Goal: Information Seeking & Learning: Find specific fact

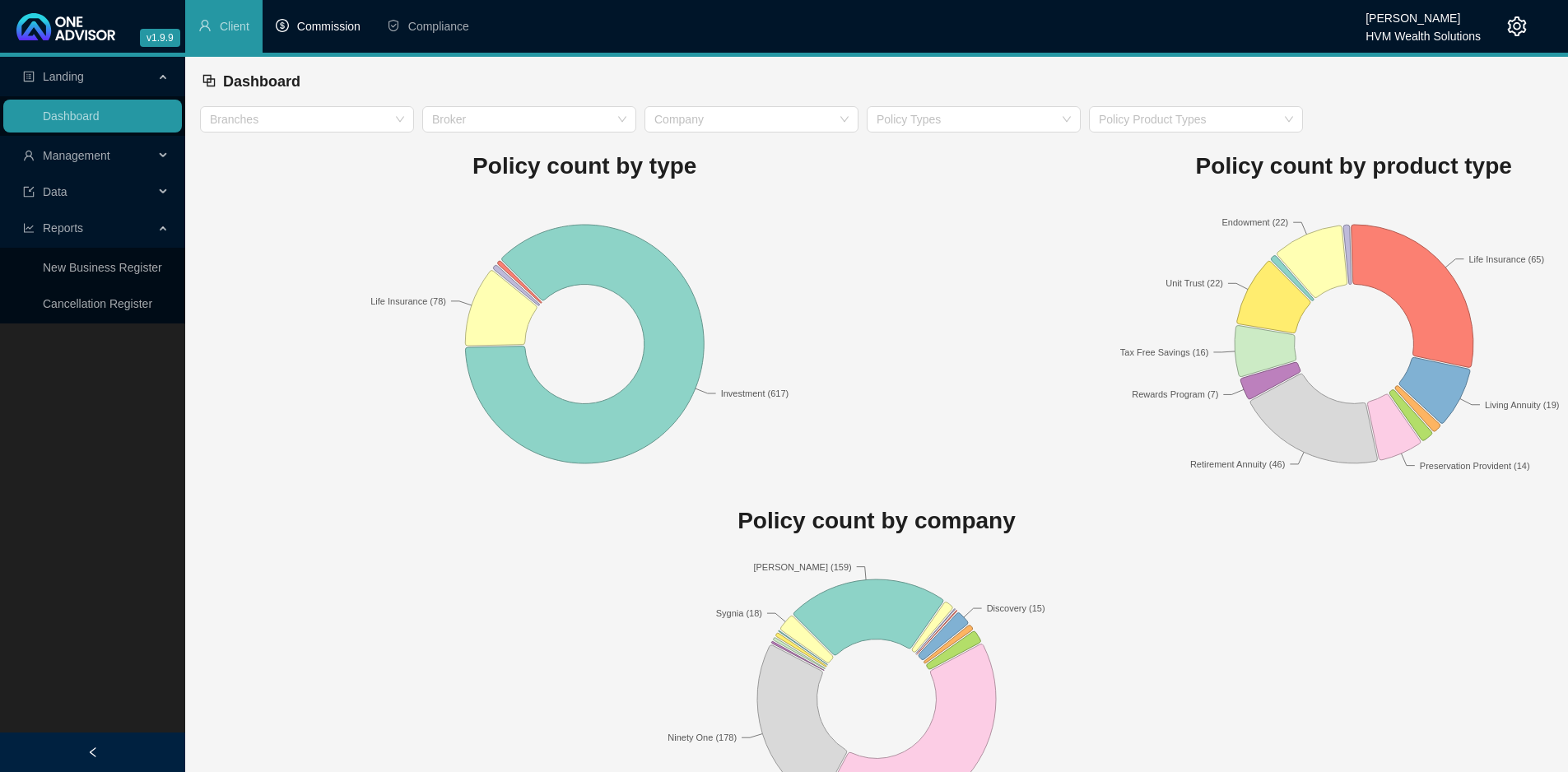
click at [337, 24] on span "Commission" at bounding box center [329, 27] width 63 height 13
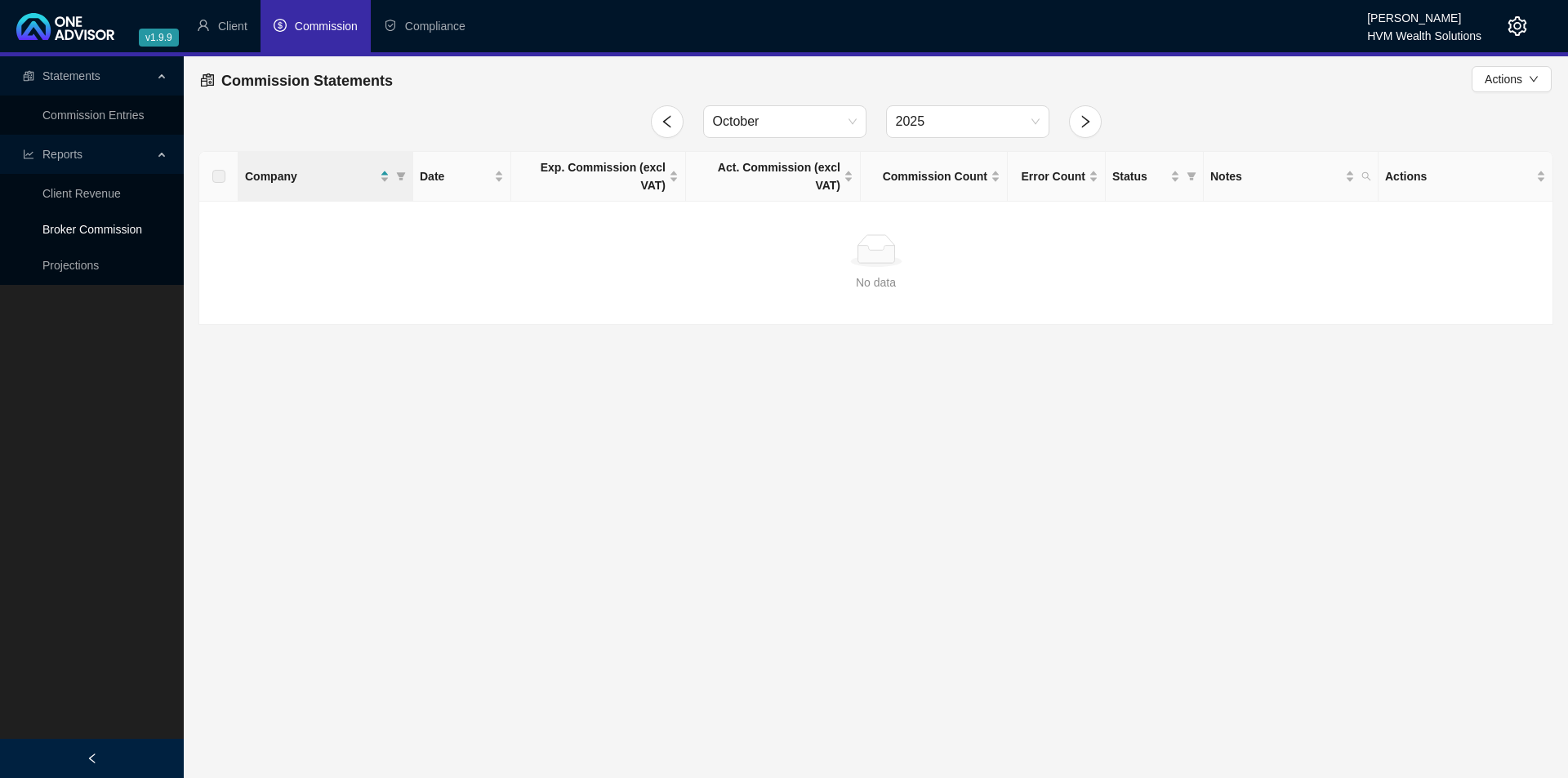
click at [86, 233] on link "Broker Commission" at bounding box center [92, 230] width 99 height 13
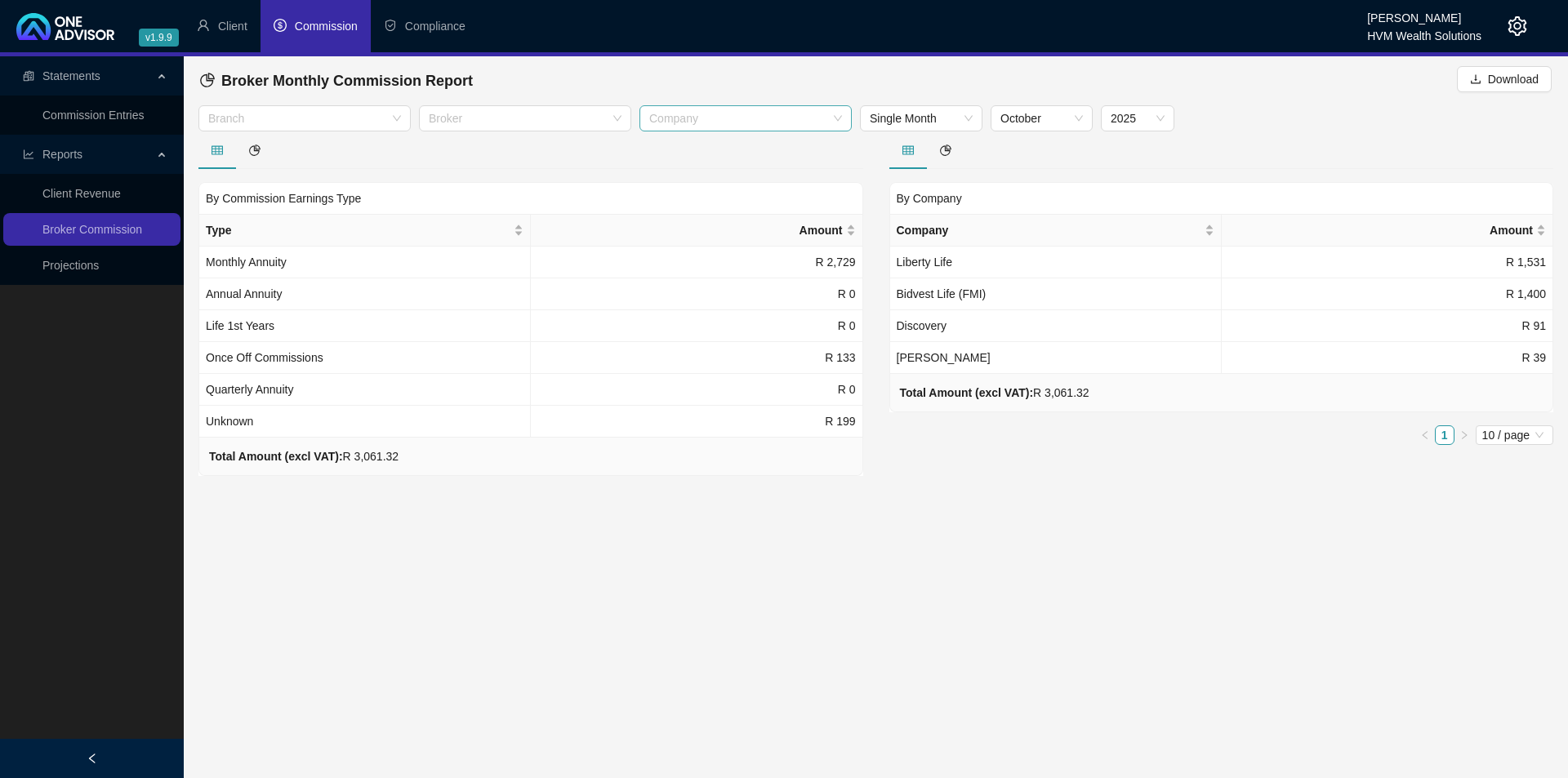
click at [829, 119] on div at bounding box center [736, 118] width 188 height 12
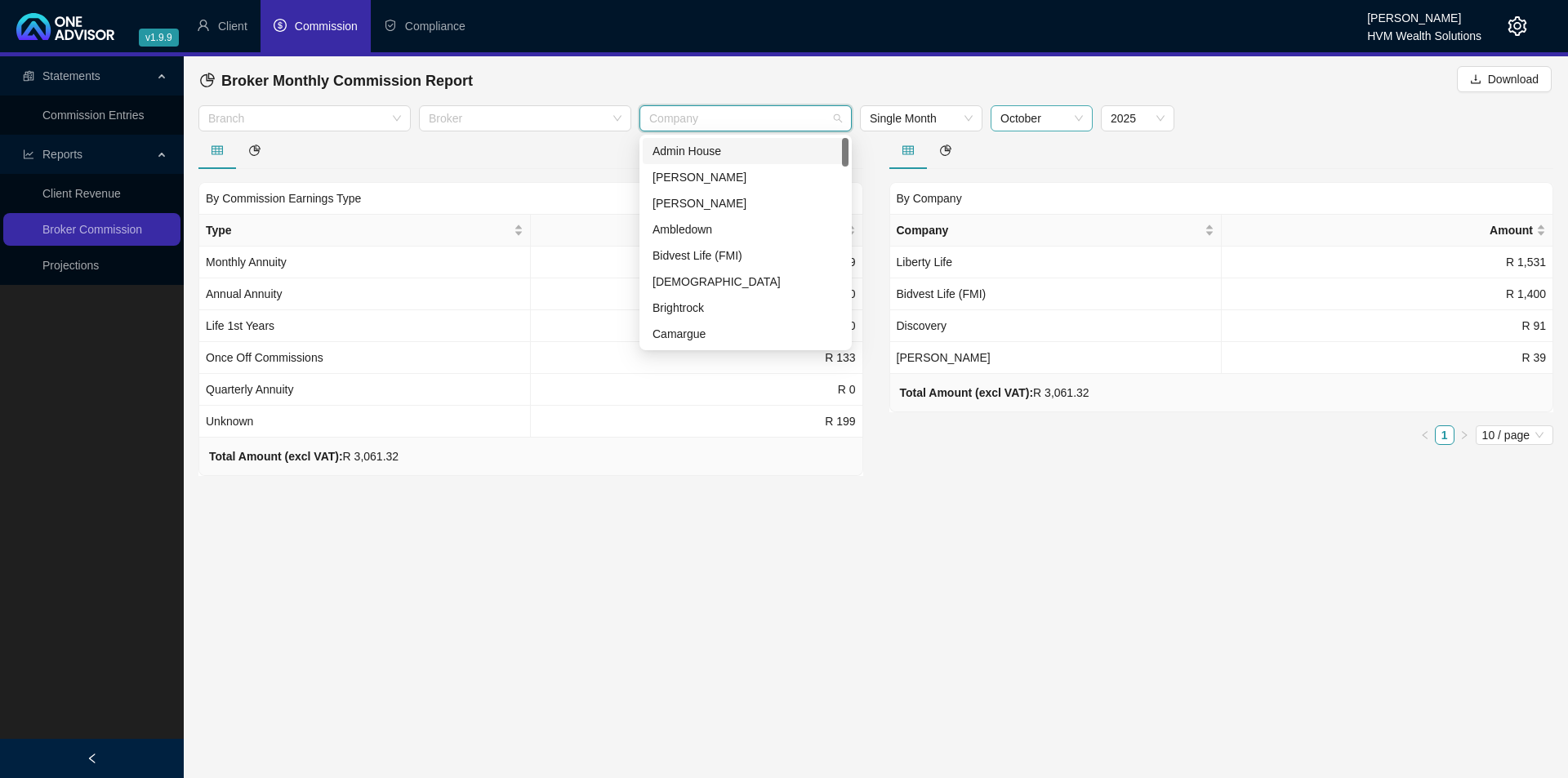
click at [1039, 122] on span "October" at bounding box center [1041, 118] width 82 height 25
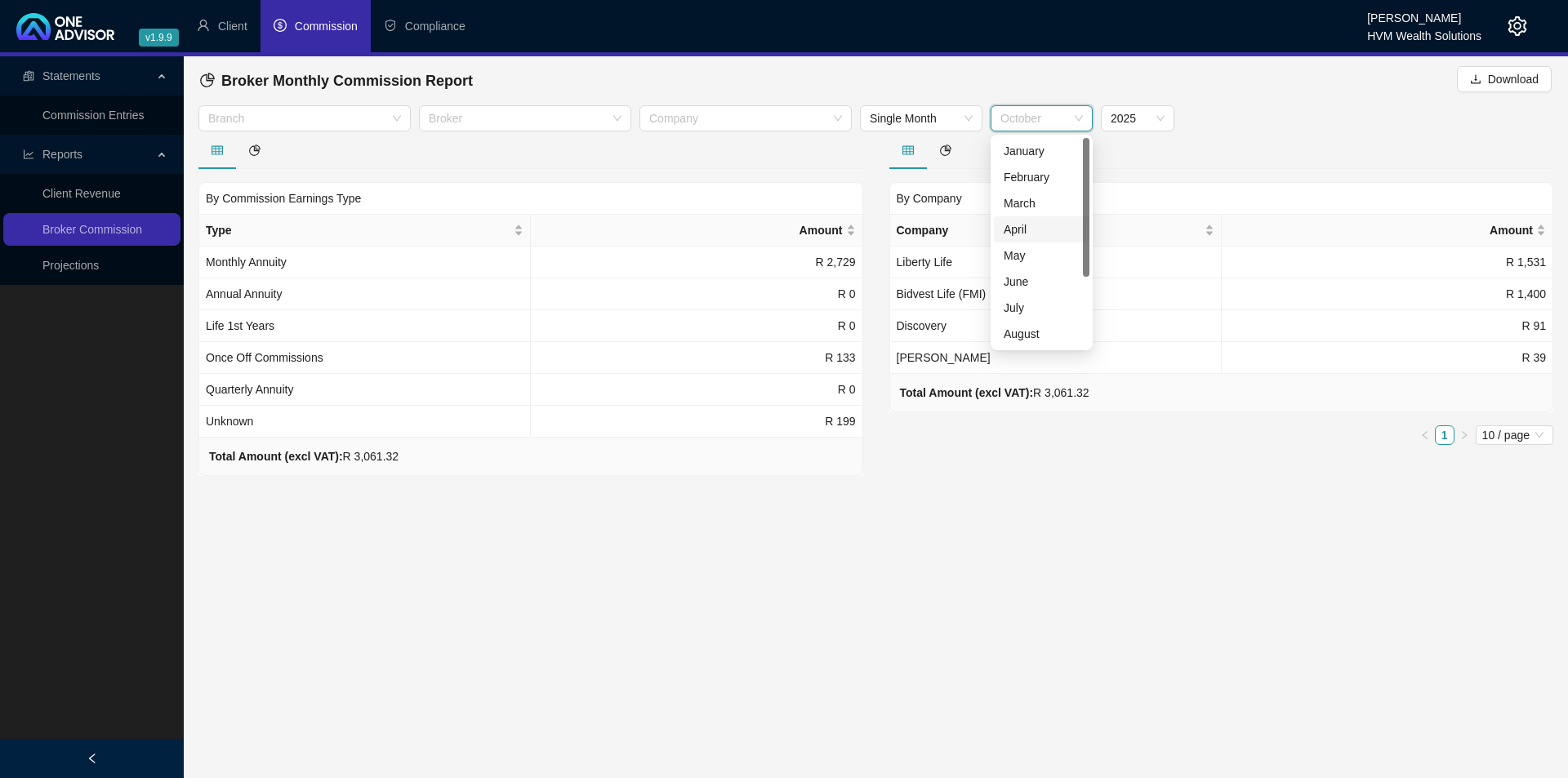
drag, startPoint x: 1087, startPoint y: 182, endPoint x: 1092, endPoint y: 126, distance: 56.2
click at [1092, 126] on body "v1.9.9 [PERSON_NAME] HVM Wealth Solutions Client Commission Compliance Statemen…" at bounding box center [784, 389] width 1568 height 778
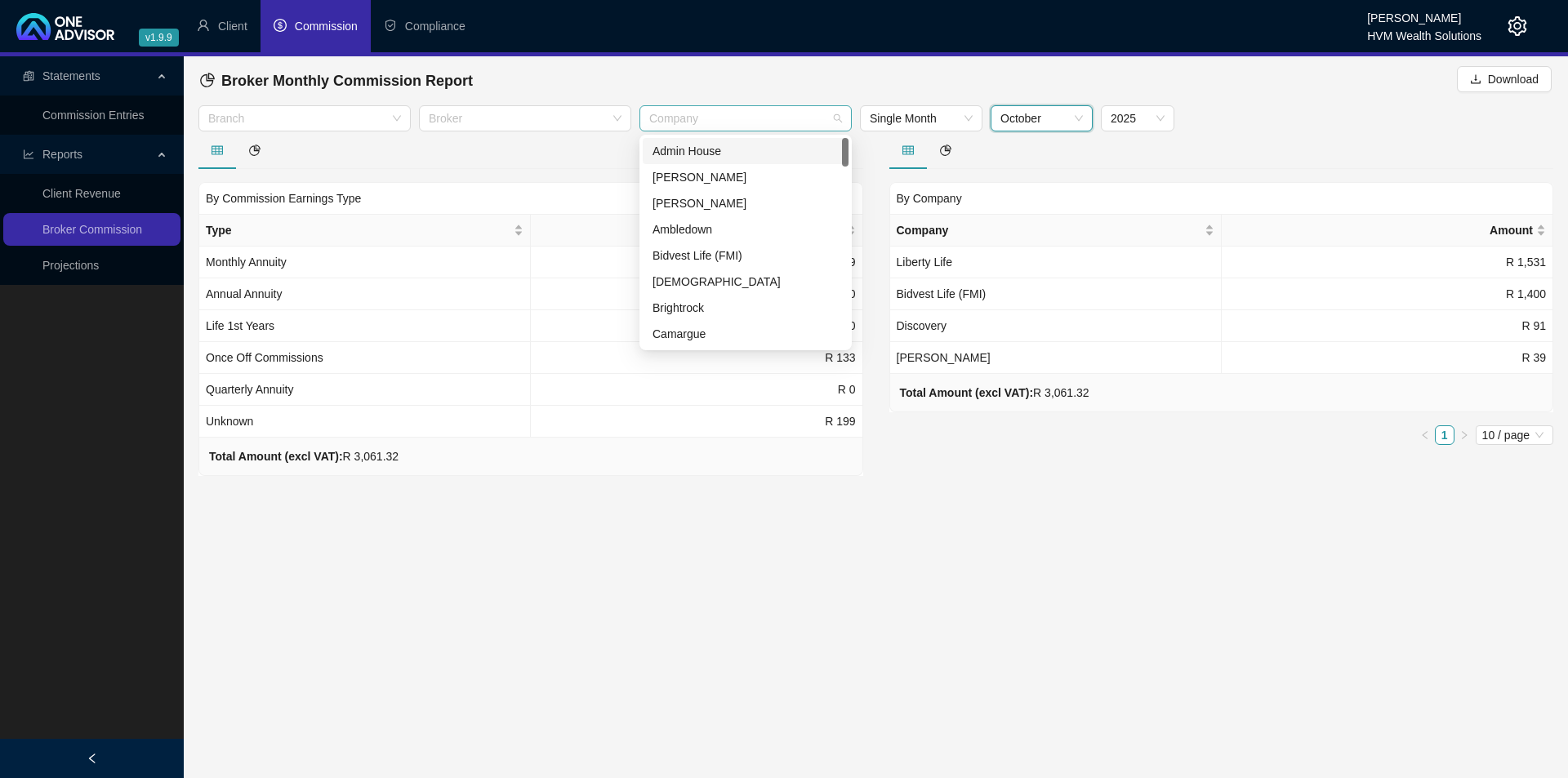
click at [814, 115] on div at bounding box center [736, 118] width 188 height 12
drag, startPoint x: 844, startPoint y: 150, endPoint x: 853, endPoint y: 134, distance: 18.4
click at [853, 134] on body "v1.9.9 [PERSON_NAME] HVM Wealth Solutions Client Commission Compliance Statemen…" at bounding box center [784, 389] width 1568 height 778
click at [111, 114] on link "Commission Entries" at bounding box center [93, 115] width 101 height 13
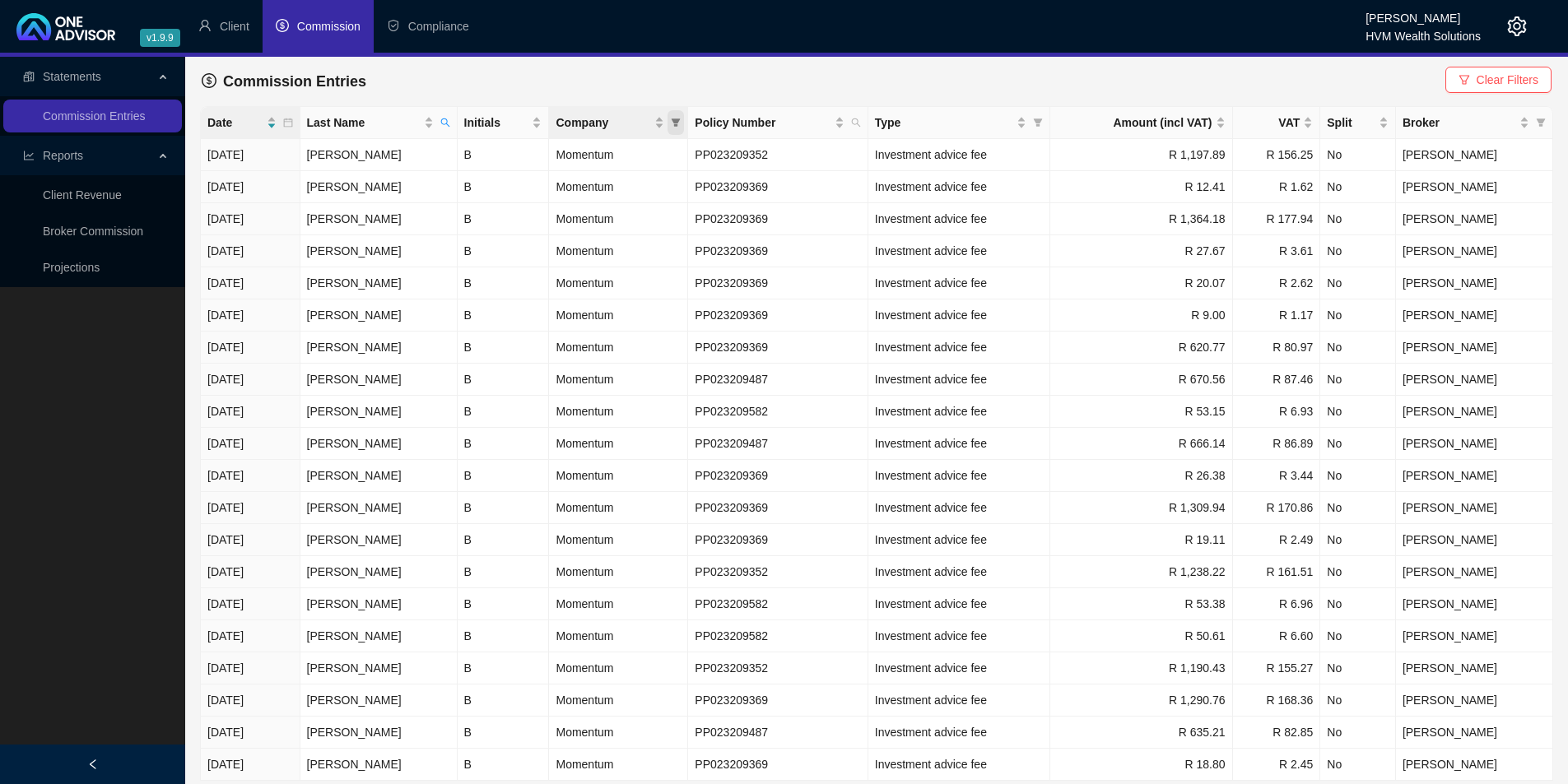
click at [681, 119] on icon "filter" at bounding box center [675, 122] width 9 height 9
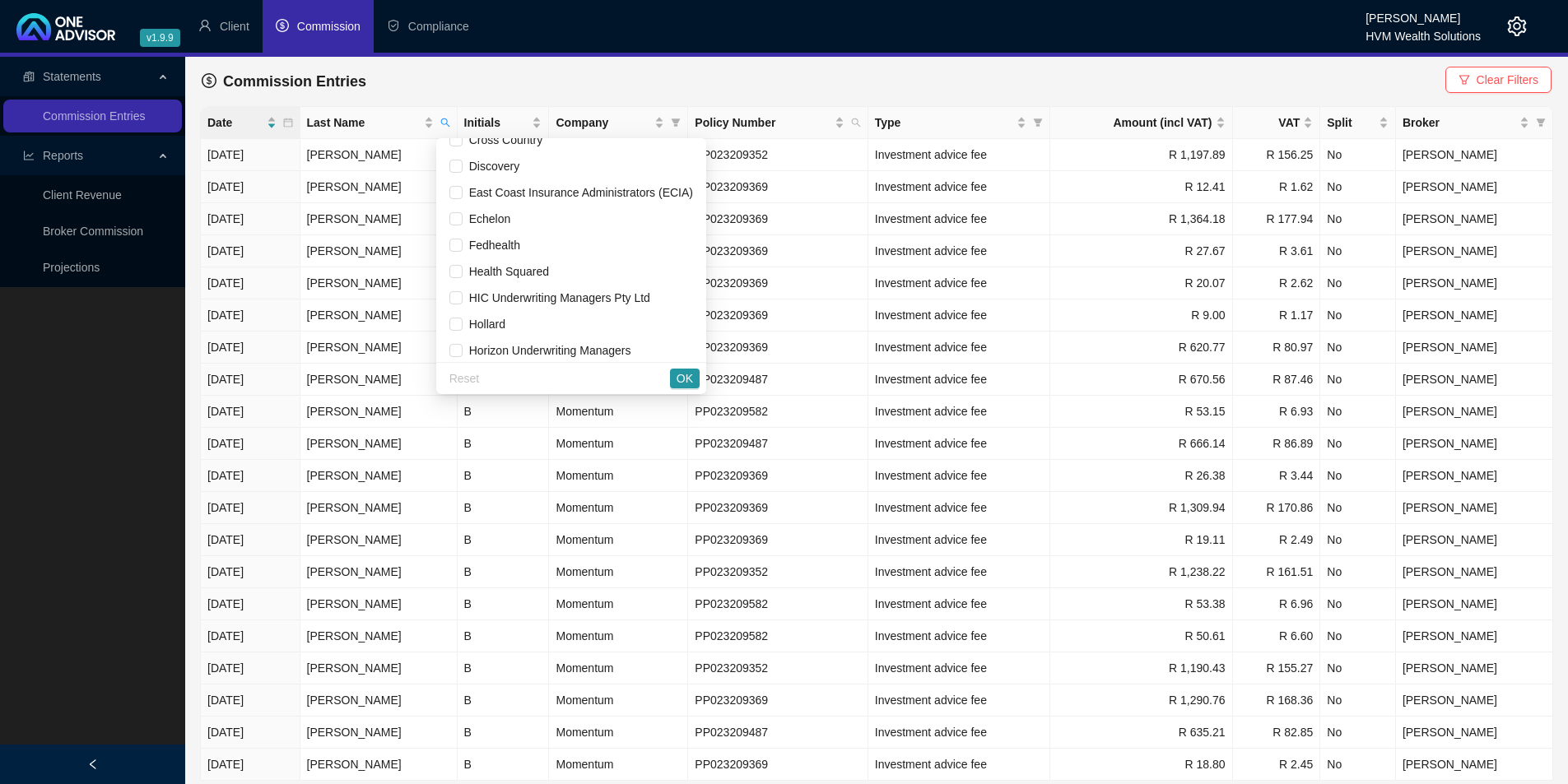
scroll to position [338, 0]
click at [453, 318] on input "checkbox" at bounding box center [456, 318] width 13 height 13
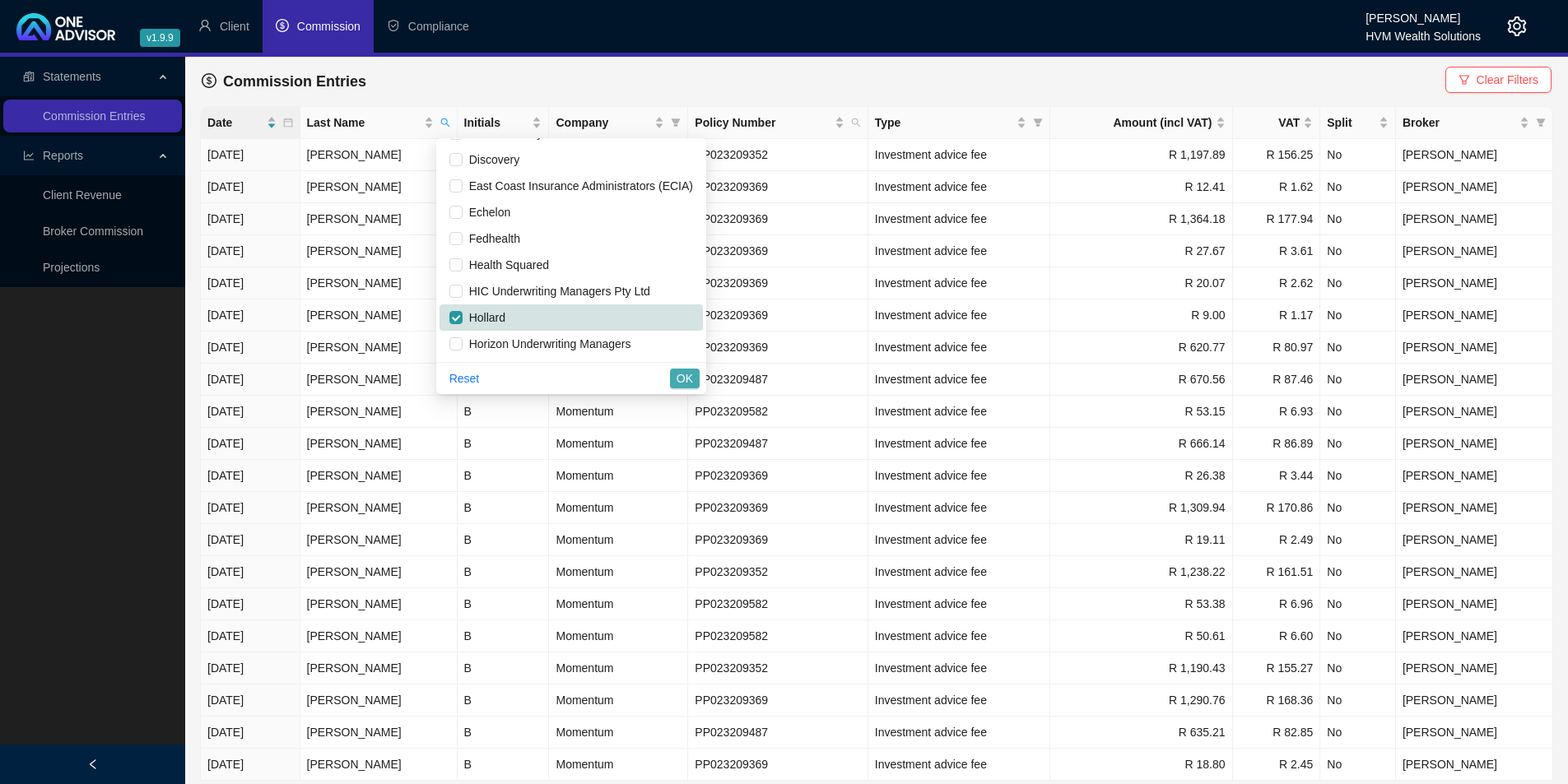
click at [687, 379] on span "OK" at bounding box center [684, 378] width 16 height 18
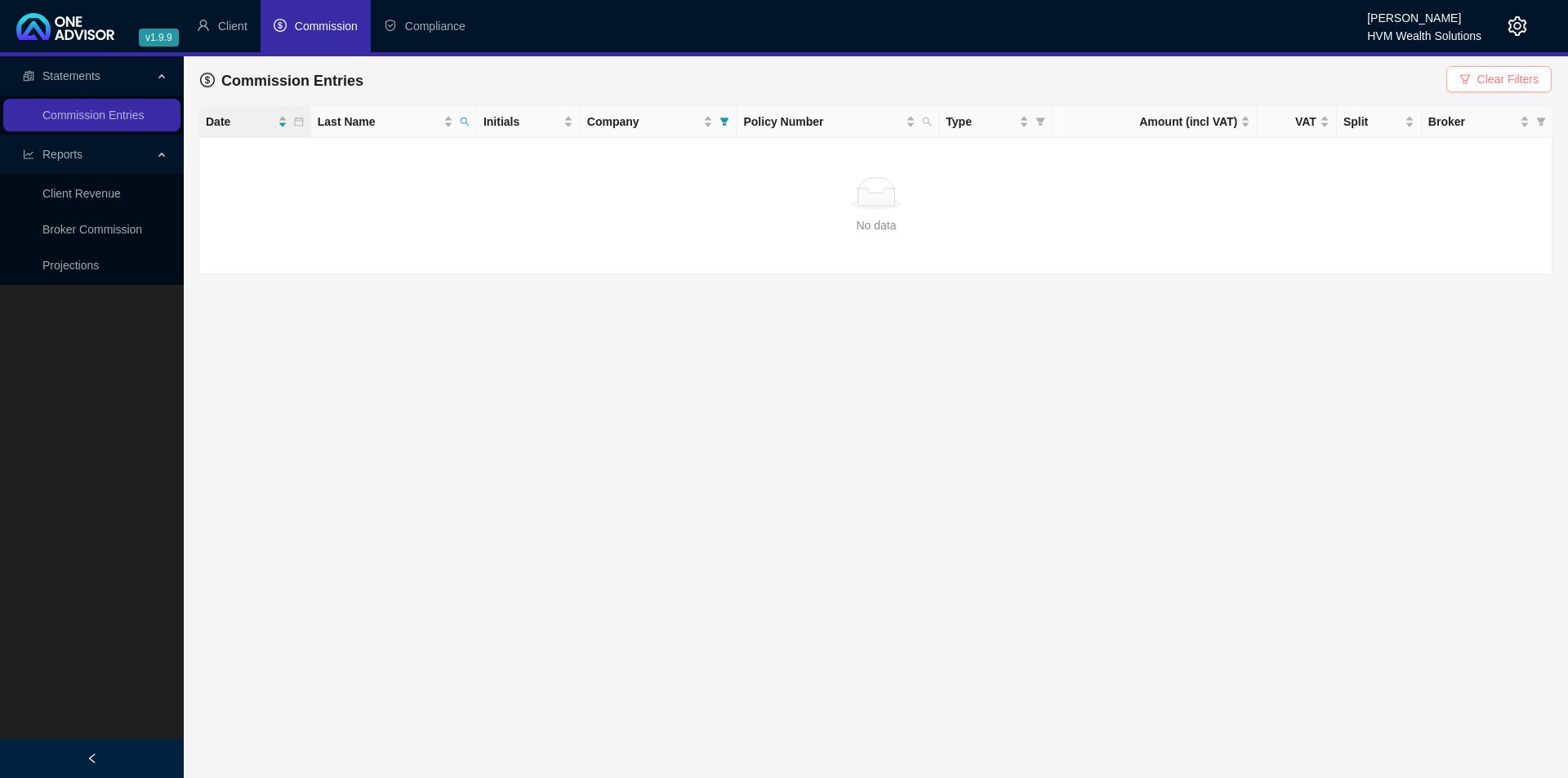
click at [1501, 79] on span "Clear Filters" at bounding box center [1507, 79] width 62 height 18
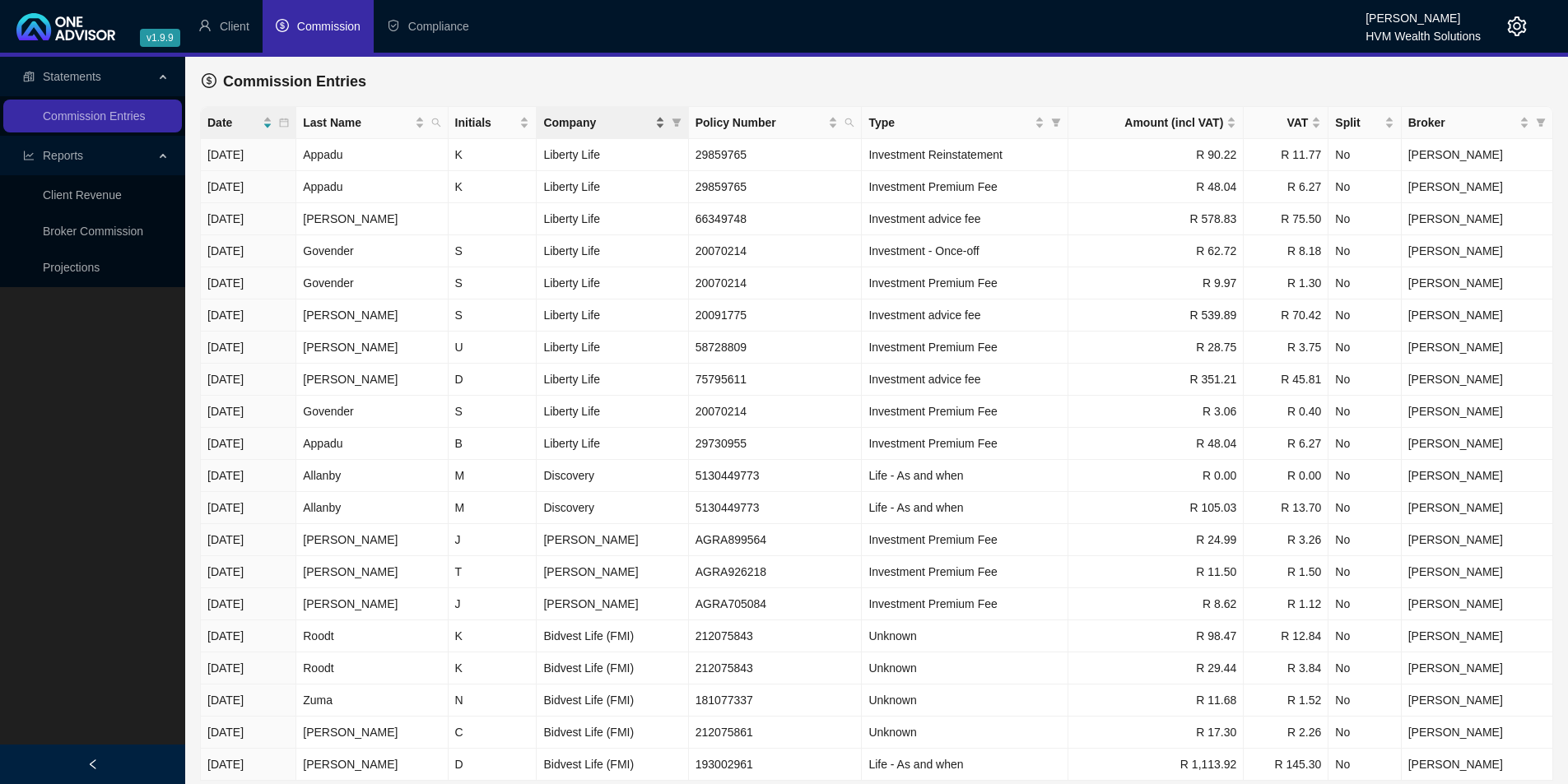
click at [664, 126] on div "Company" at bounding box center [604, 122] width 121 height 18
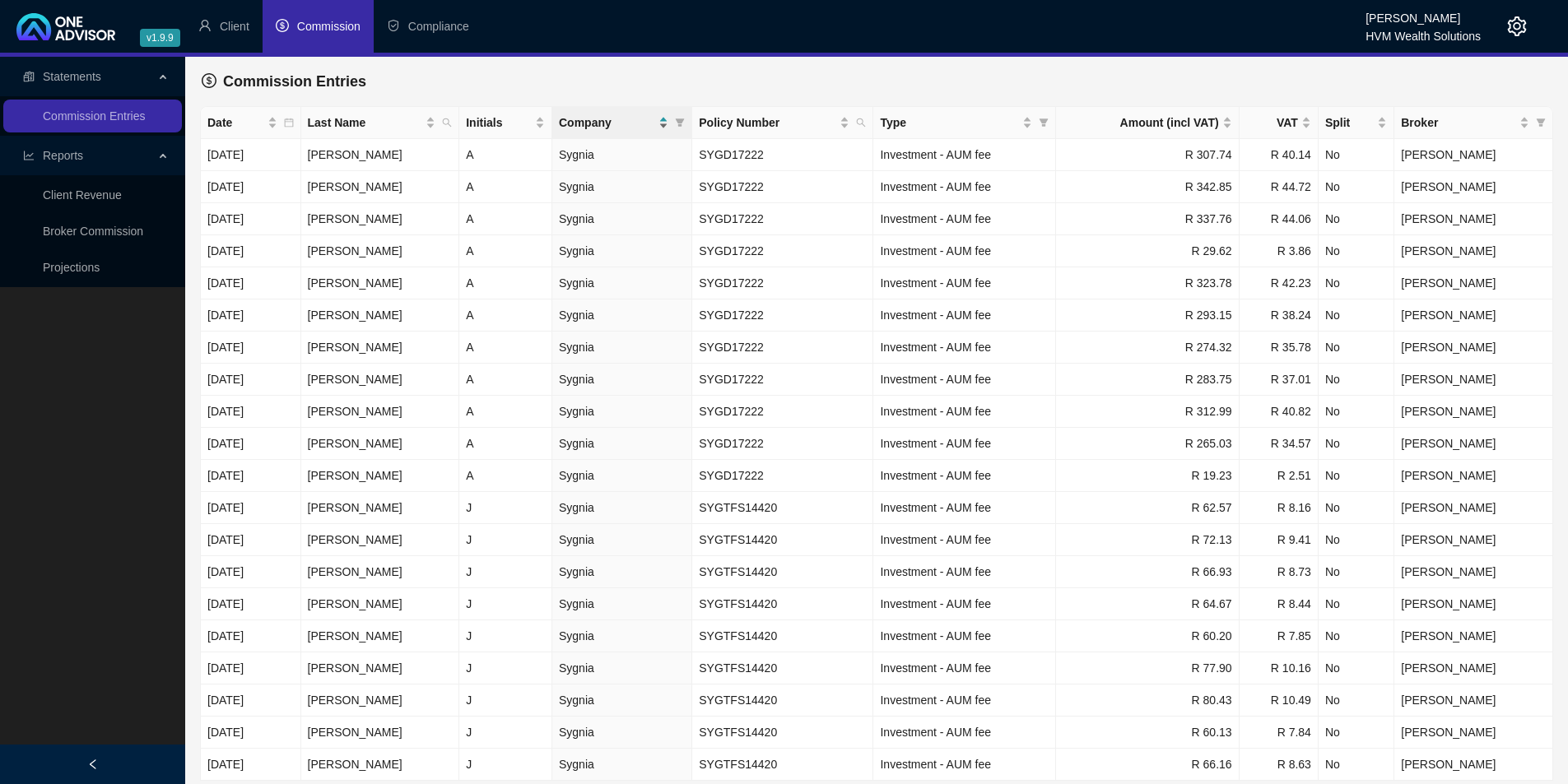
click at [669, 128] on div "Company" at bounding box center [613, 122] width 110 height 18
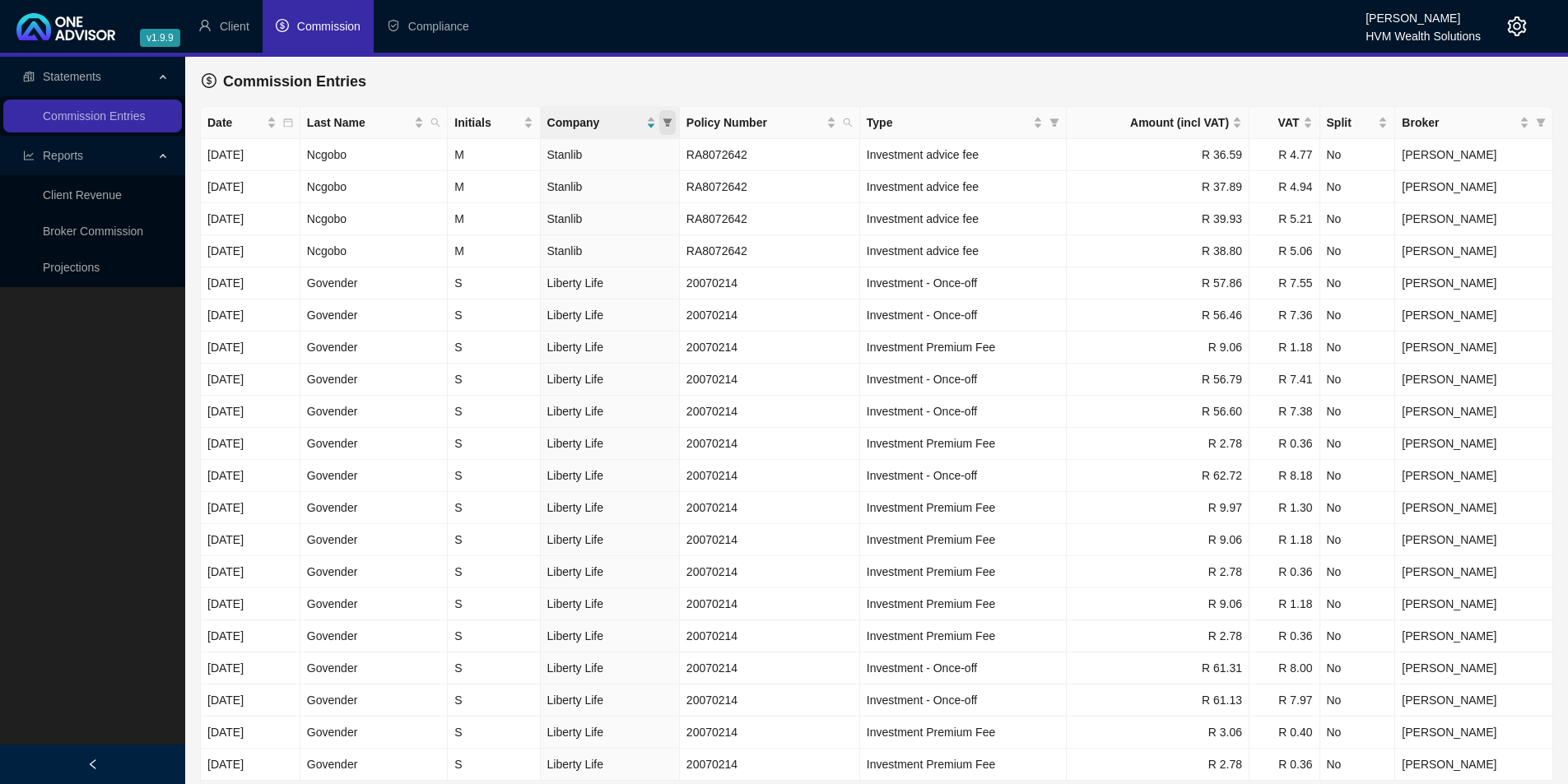
click at [671, 126] on icon "filter" at bounding box center [667, 122] width 9 height 9
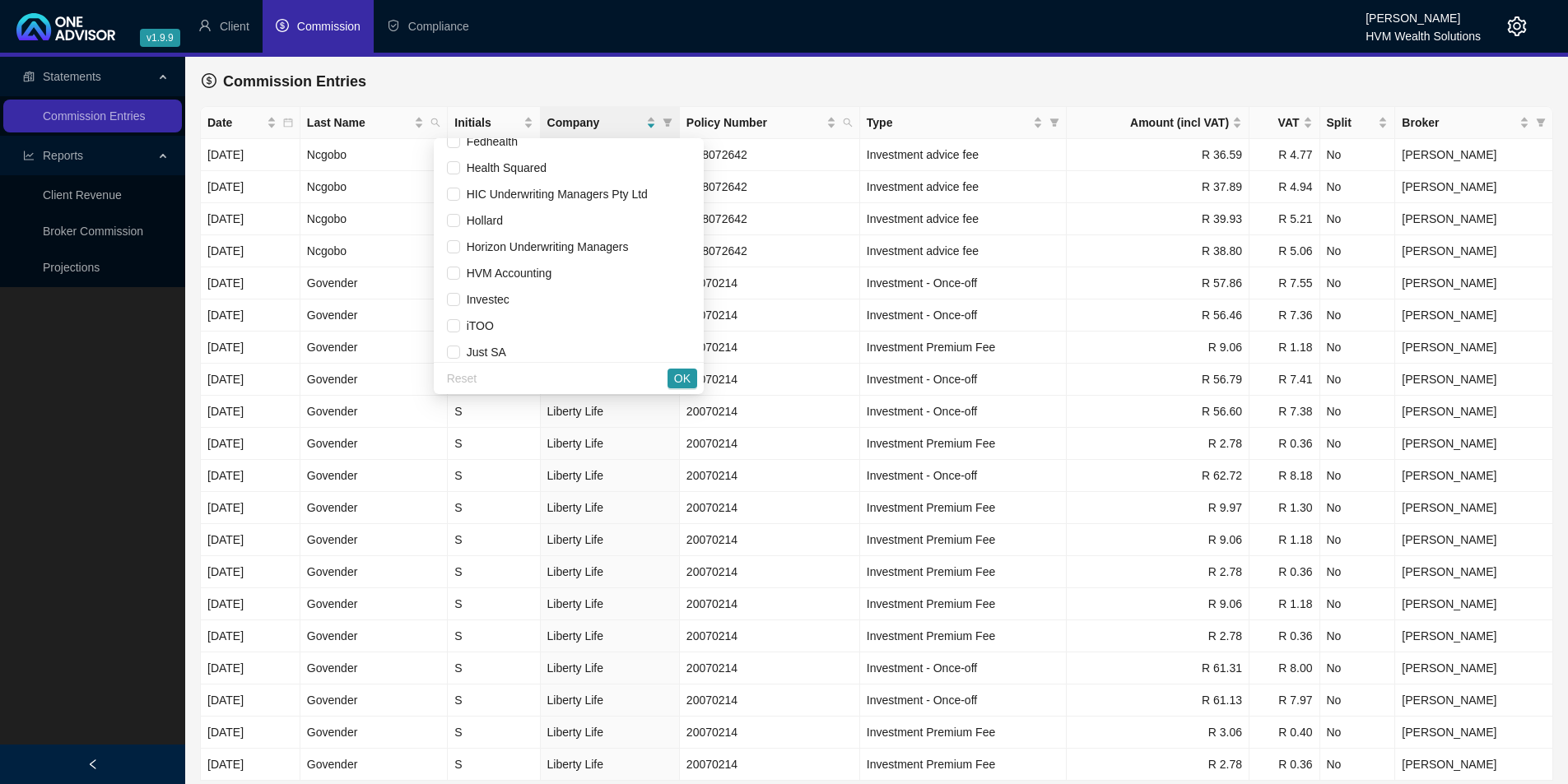
scroll to position [447, 0]
click at [447, 213] on input "checkbox" at bounding box center [454, 208] width 13 height 13
checkbox input "true"
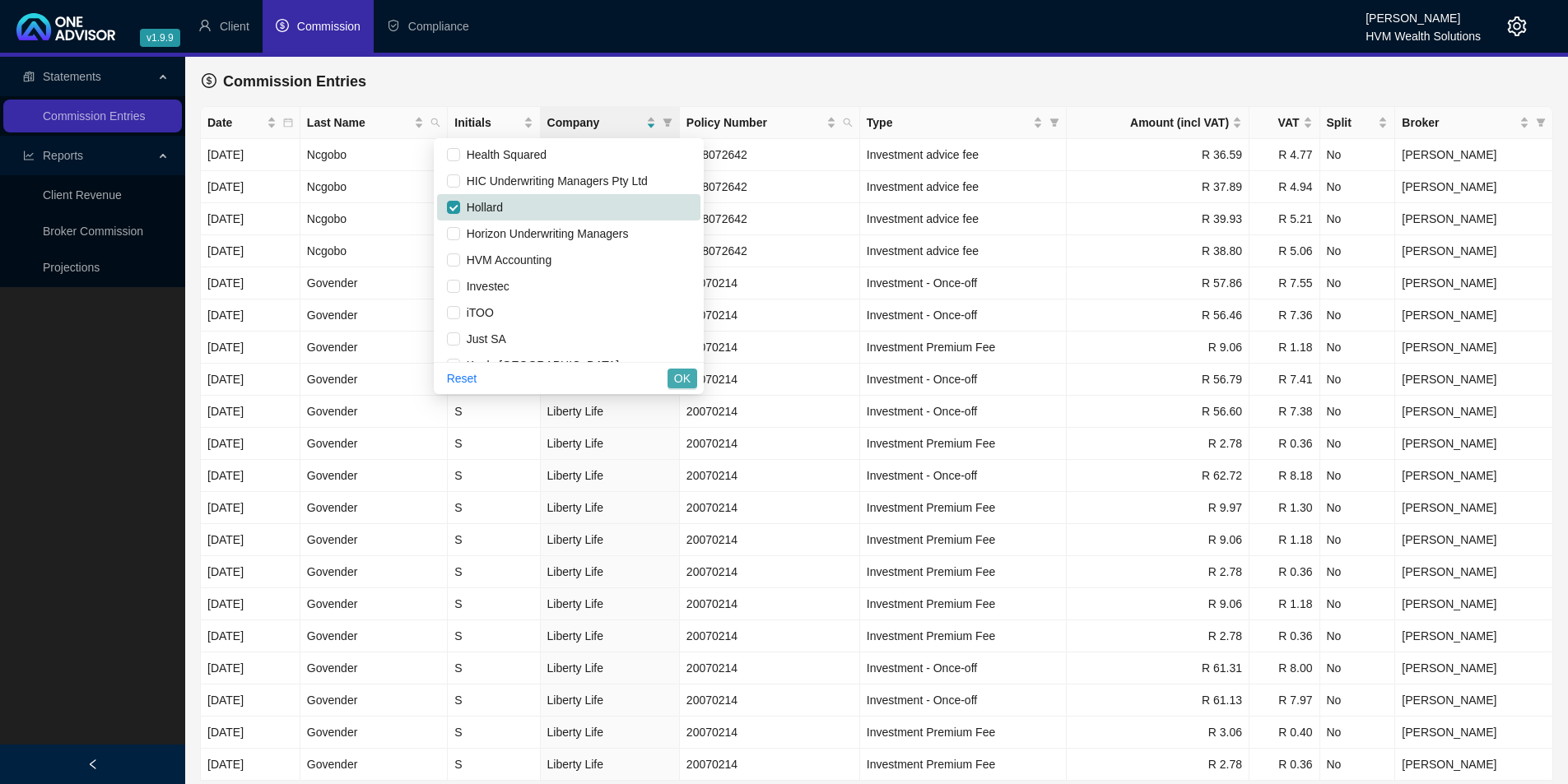
click at [690, 380] on span "OK" at bounding box center [682, 378] width 16 height 18
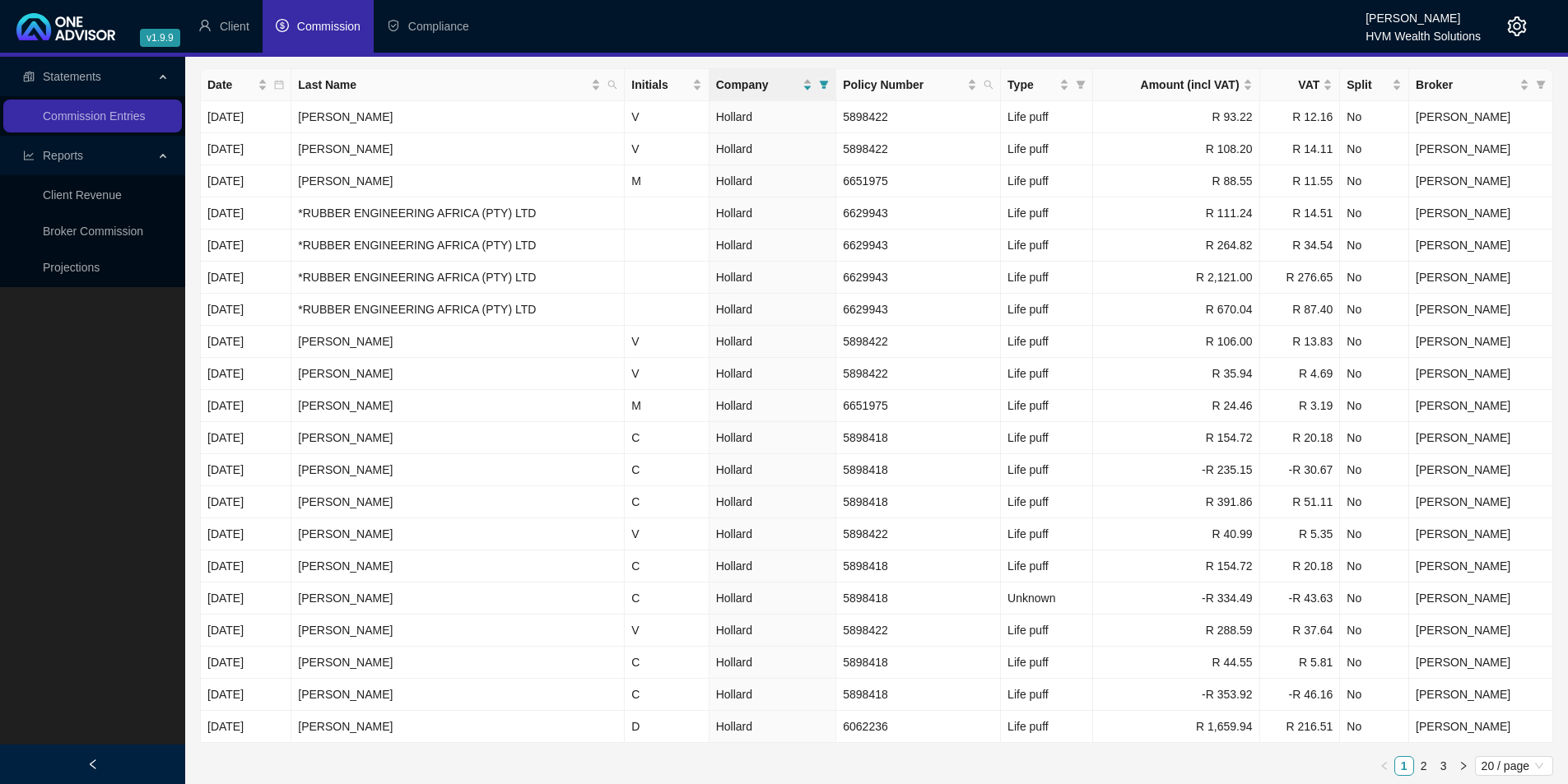
scroll to position [27, 0]
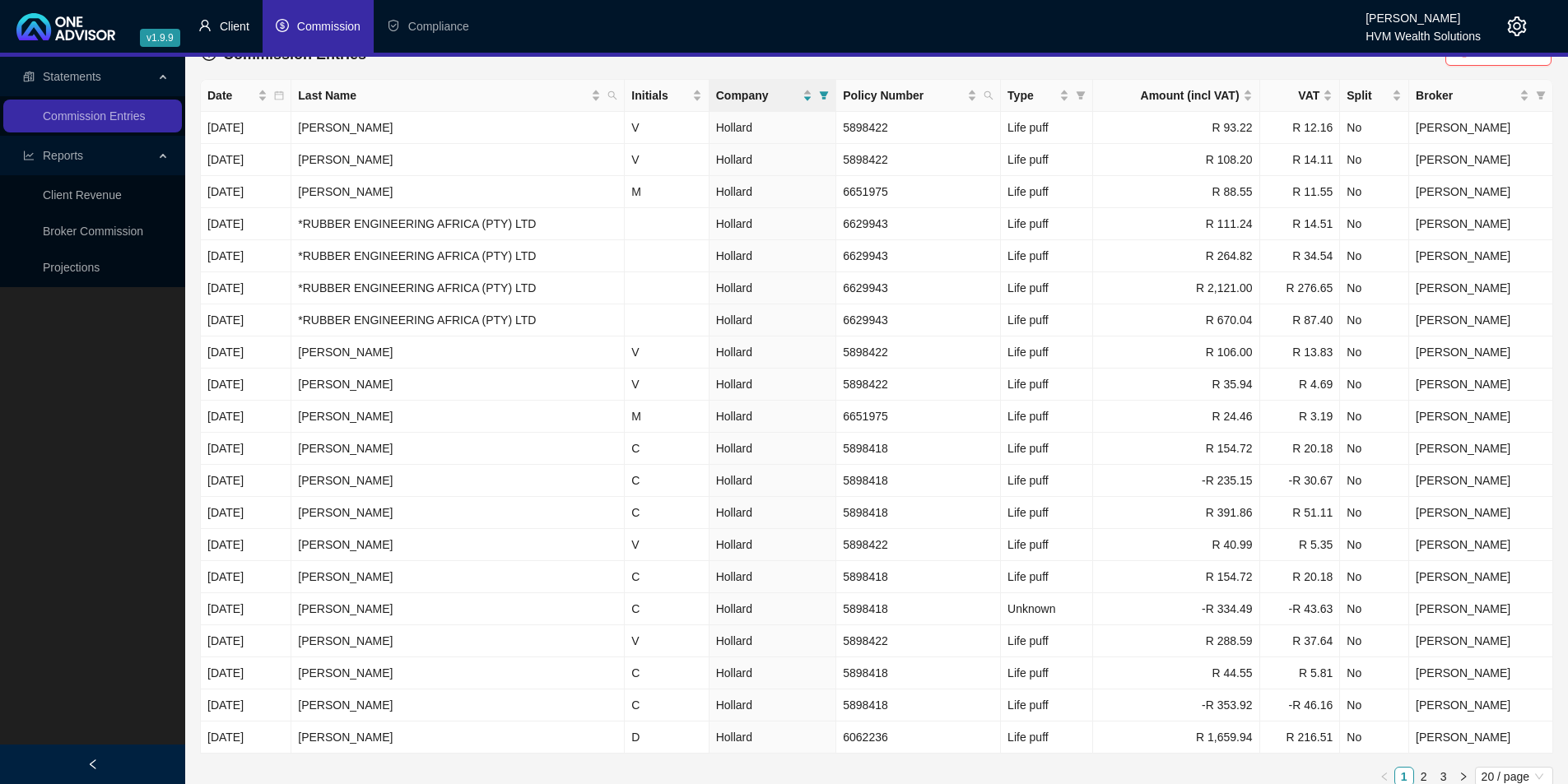
click at [238, 22] on span "Client" at bounding box center [234, 27] width 30 height 13
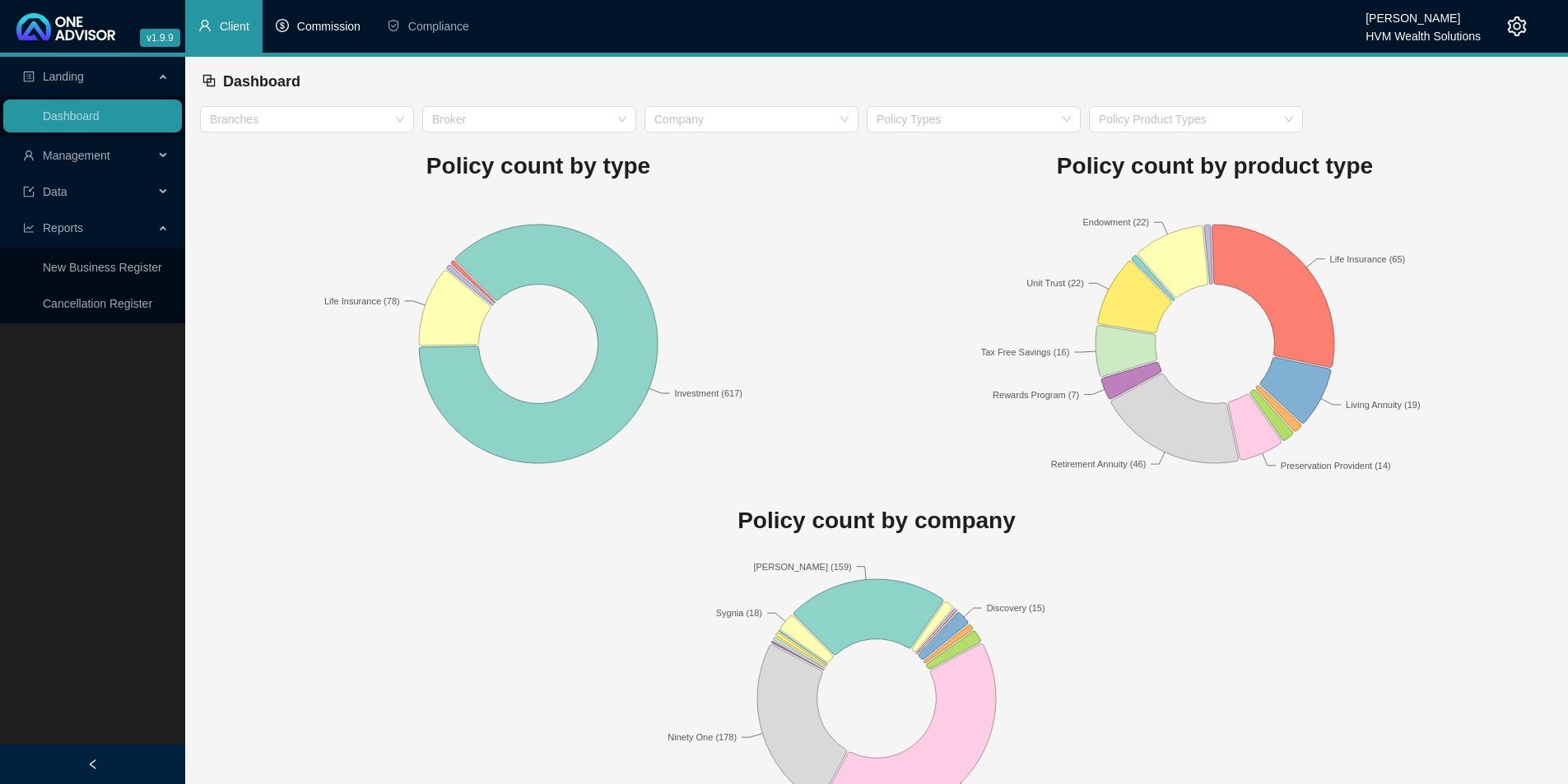
click at [303, 29] on span "Commission" at bounding box center [329, 27] width 63 height 13
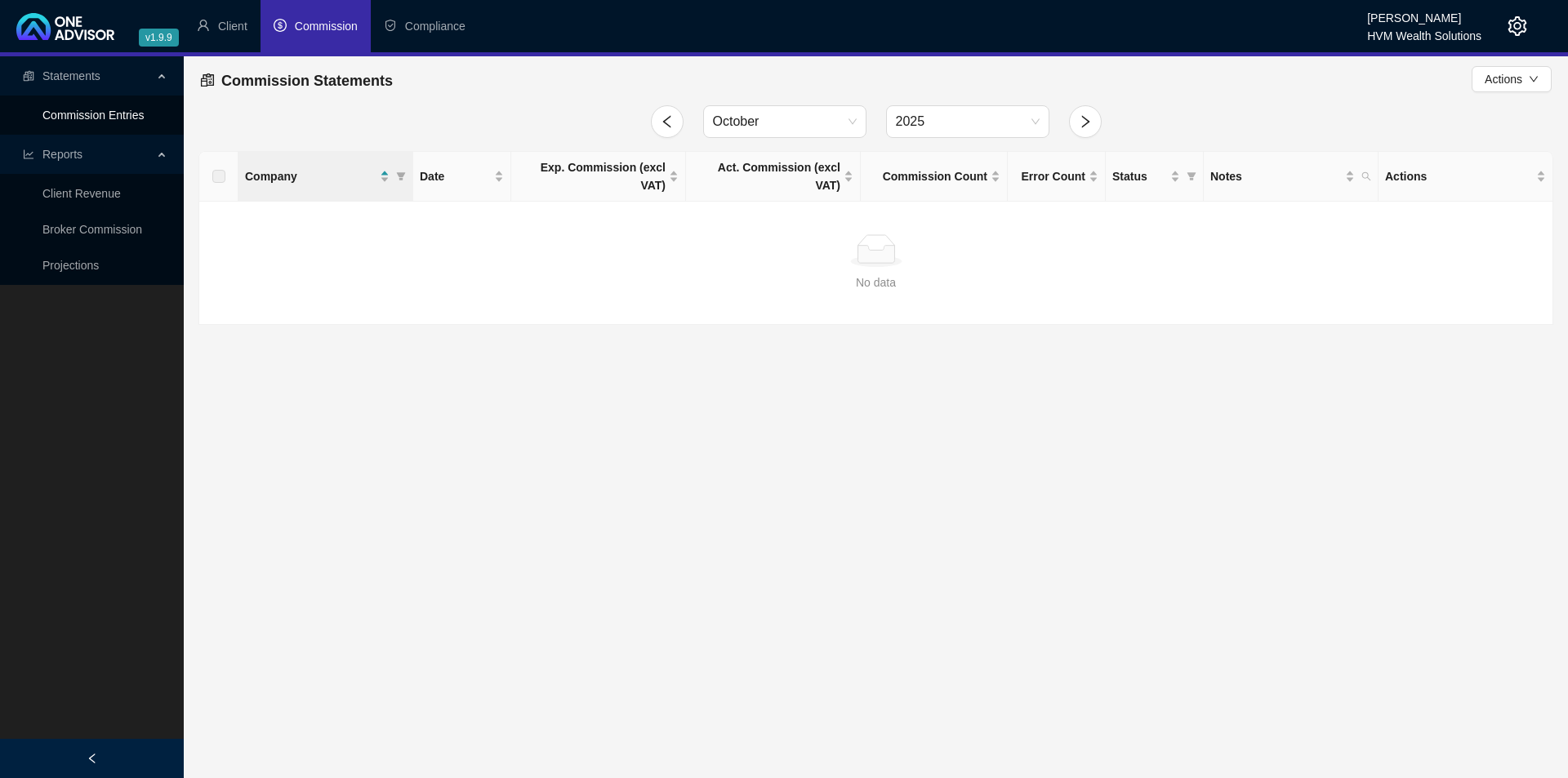
click at [114, 116] on link "Commission Entries" at bounding box center [93, 115] width 101 height 13
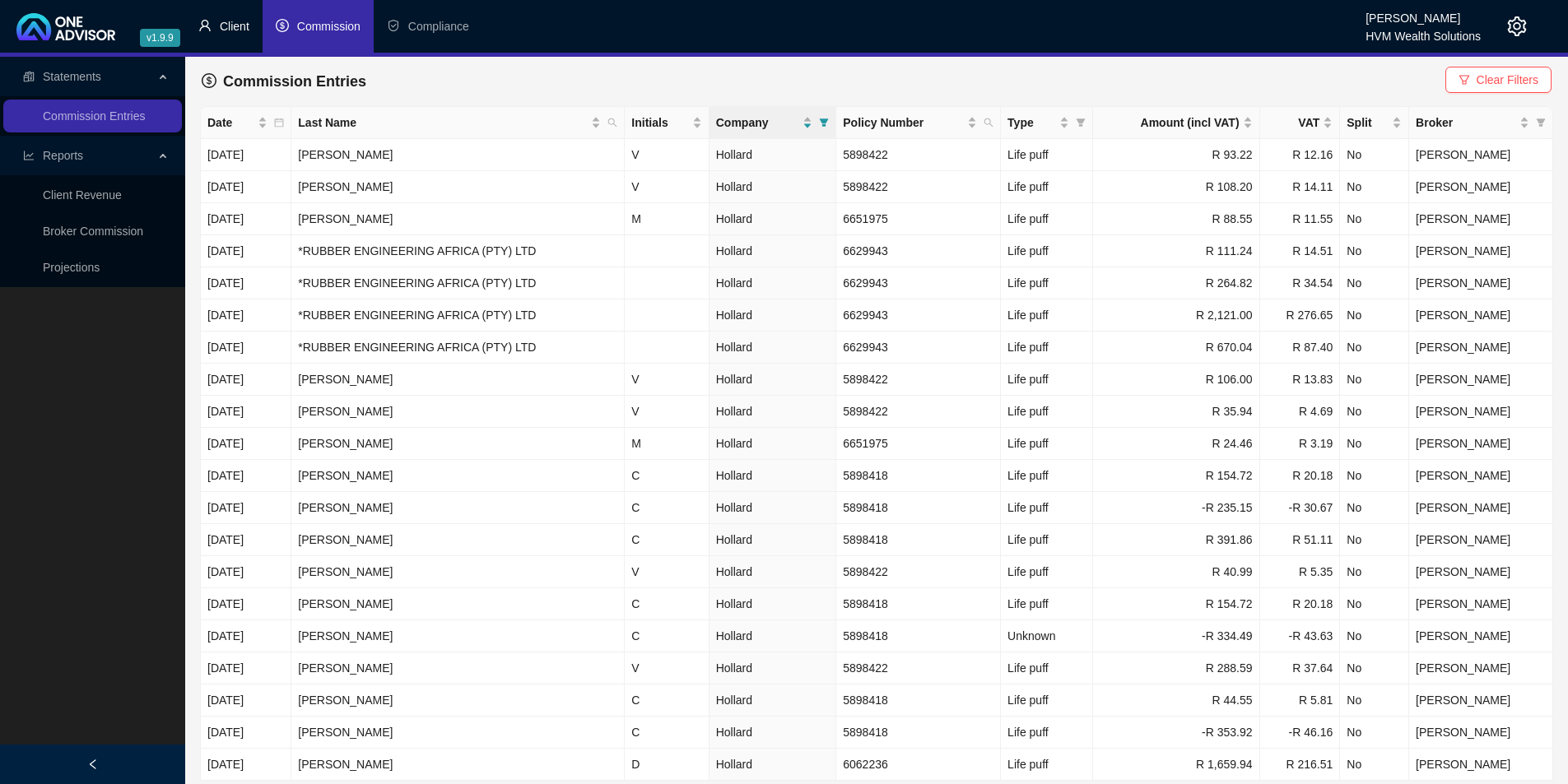
click at [220, 27] on span "Client" at bounding box center [234, 27] width 30 height 13
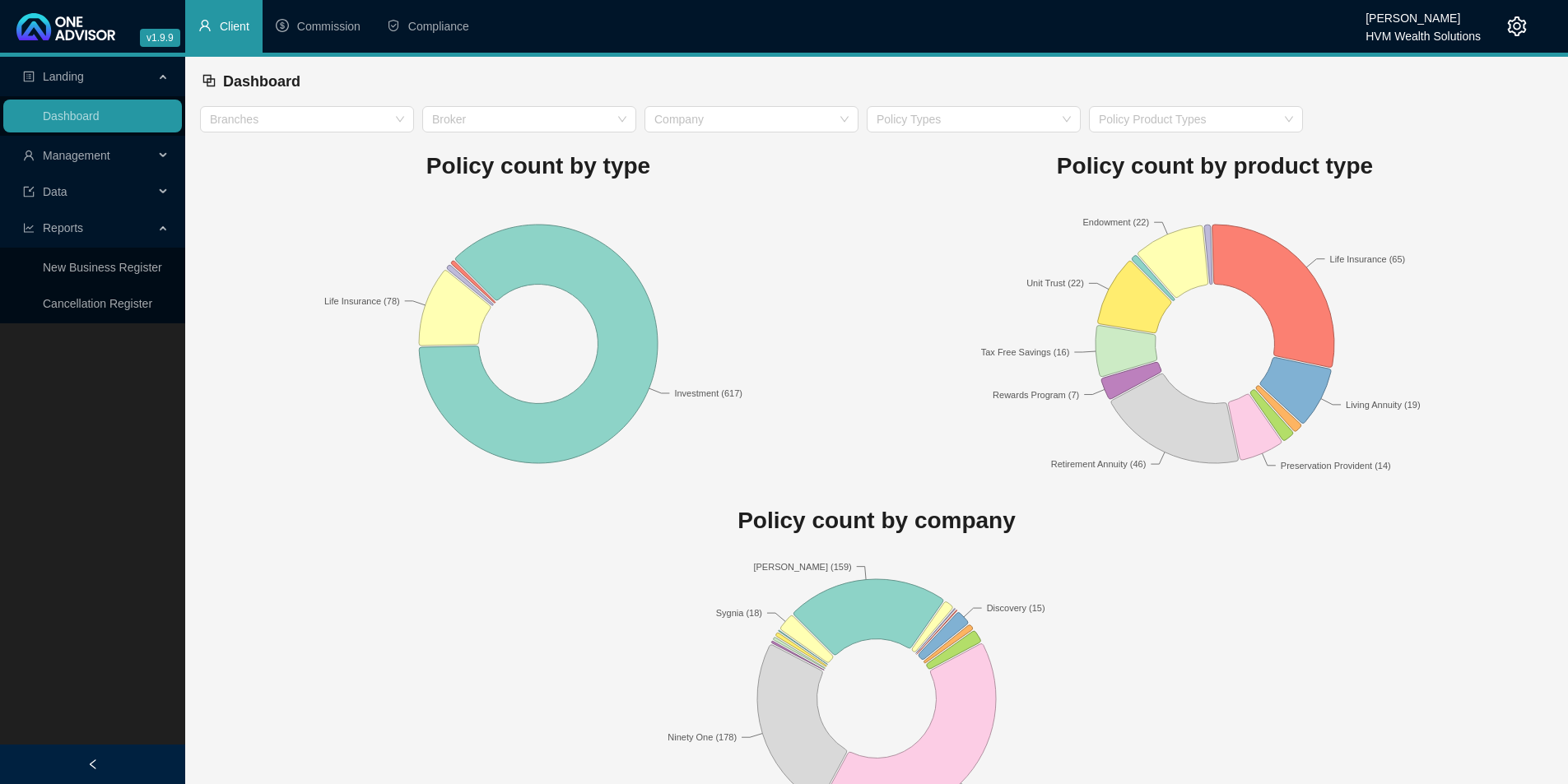
click at [232, 22] on span "Client" at bounding box center [234, 27] width 30 height 13
click at [315, 24] on span "Commission" at bounding box center [329, 27] width 63 height 13
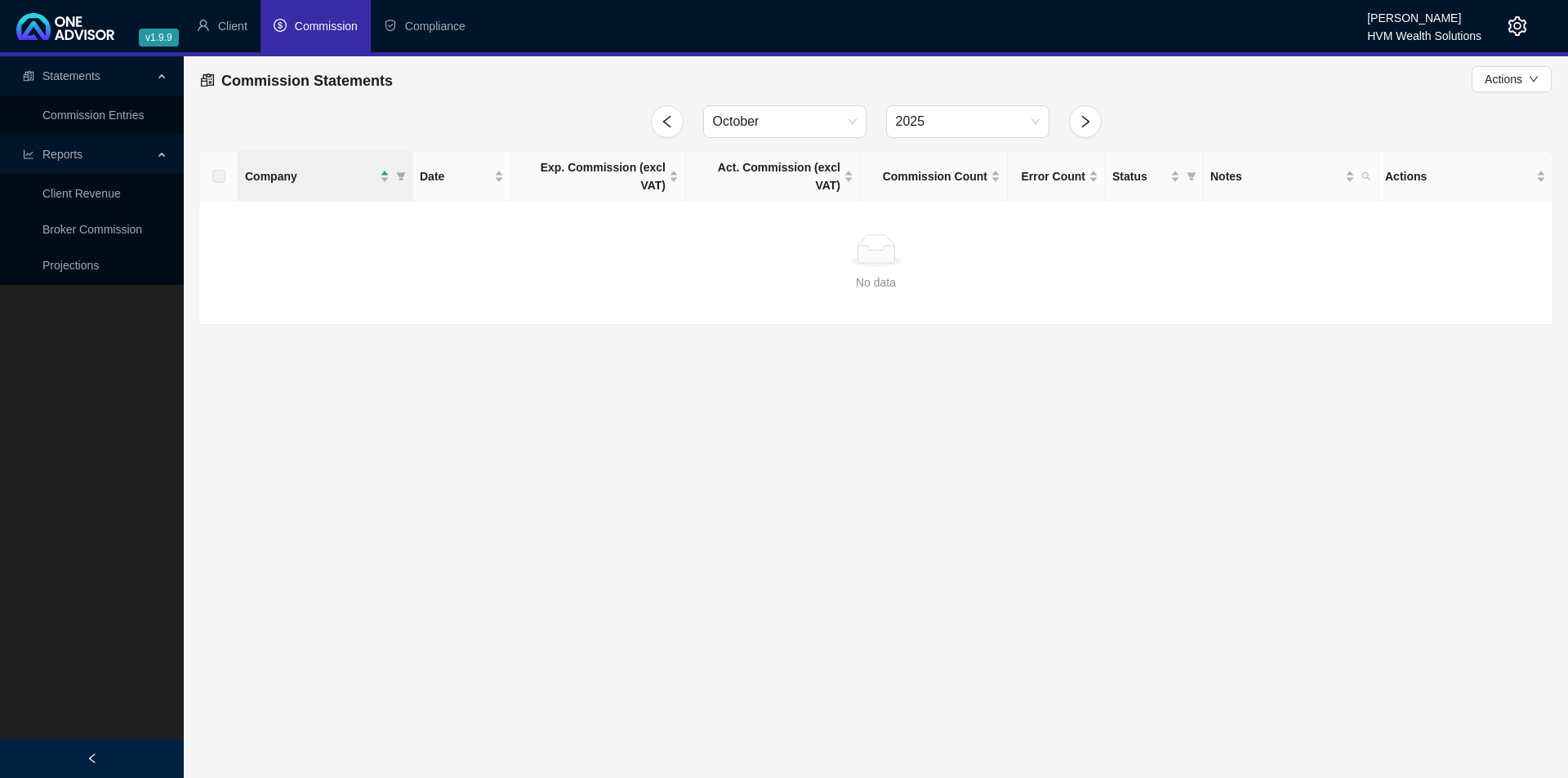
click at [326, 25] on span "Commission" at bounding box center [326, 27] width 62 height 13
click at [241, 21] on span "Client" at bounding box center [232, 27] width 29 height 13
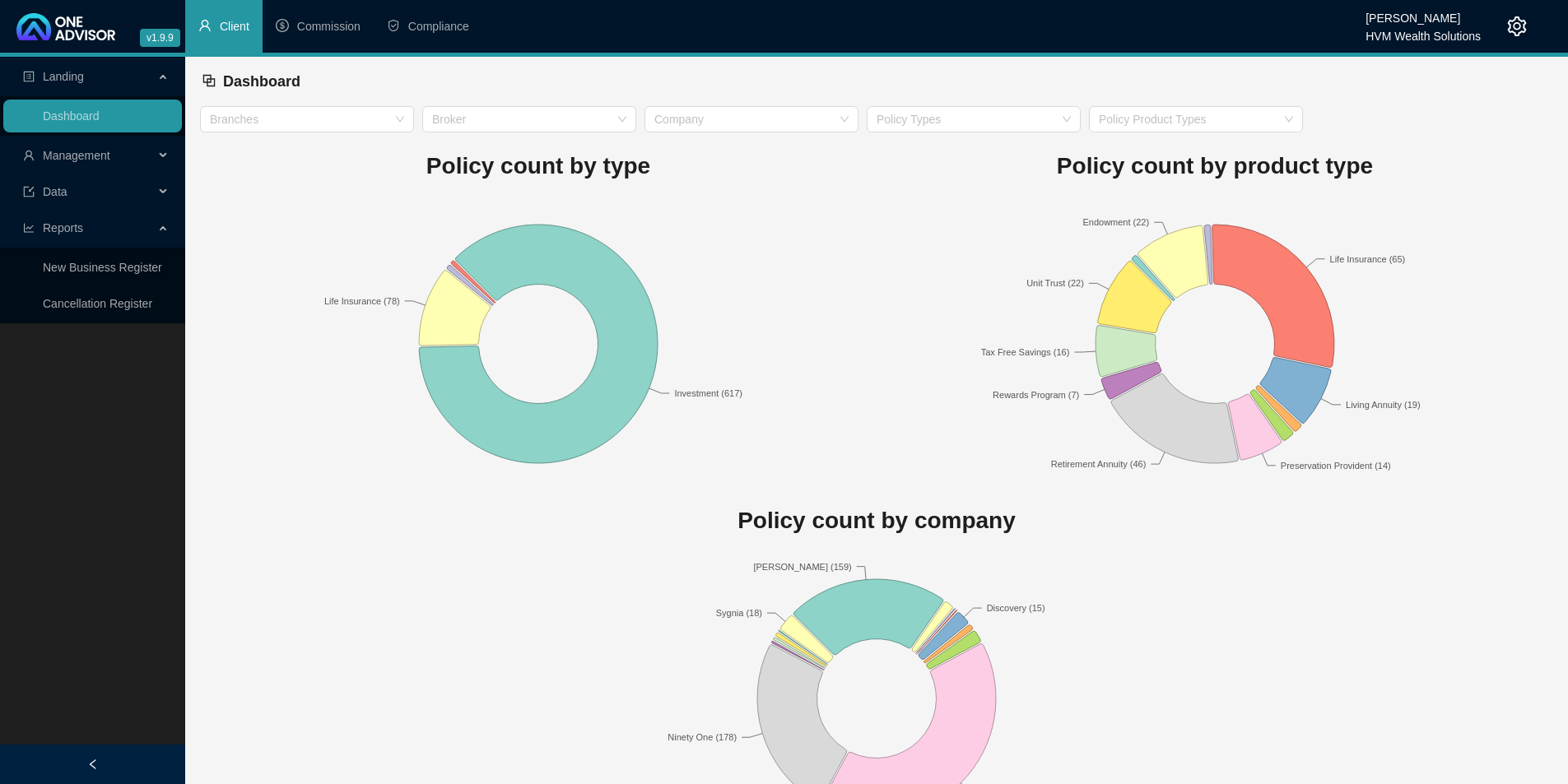
click at [240, 13] on li "Client" at bounding box center [223, 26] width 77 height 52
click at [170, 154] on div "Management" at bounding box center [92, 155] width 178 height 33
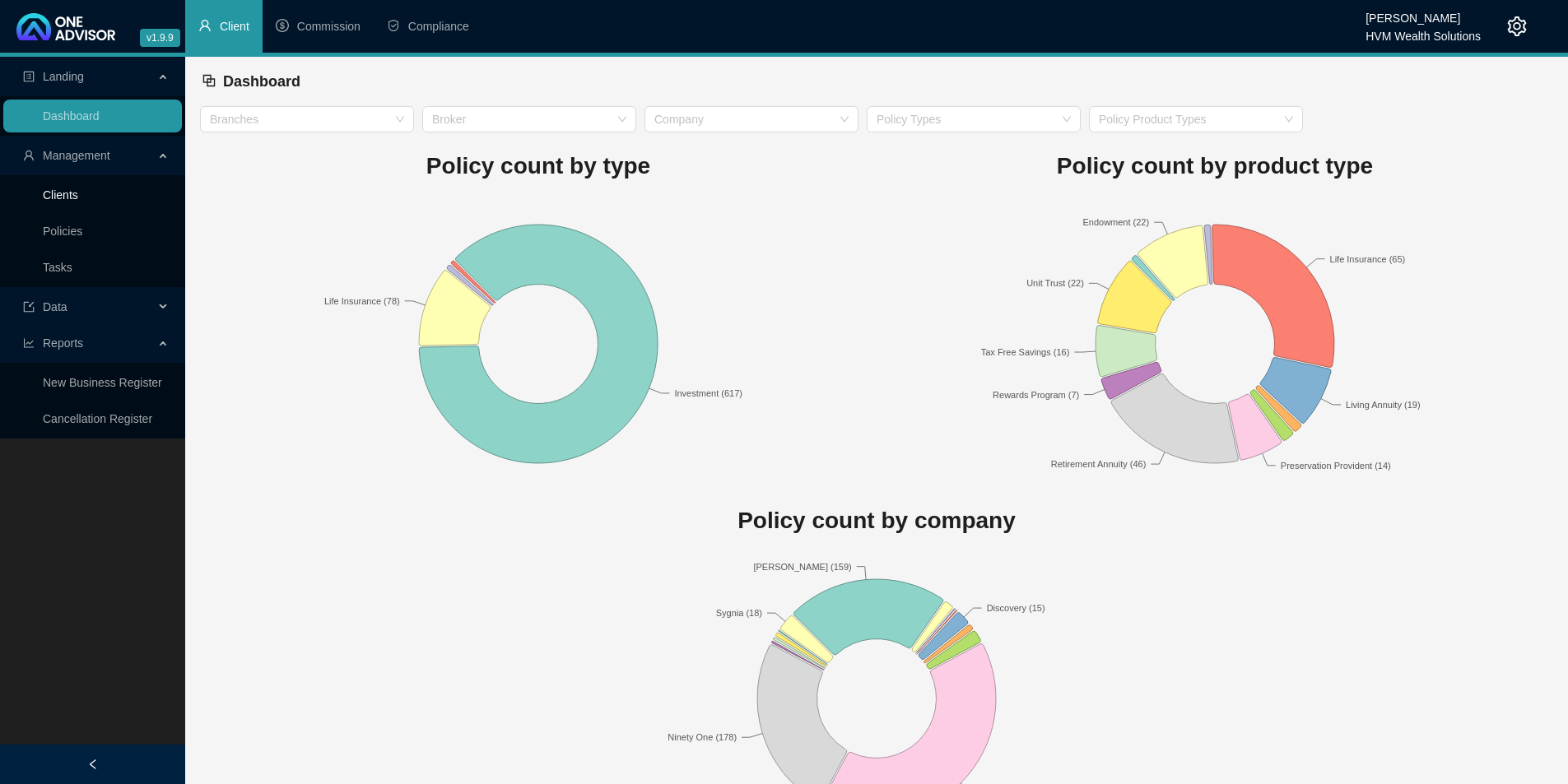
click at [75, 196] on link "Clients" at bounding box center [60, 196] width 35 height 13
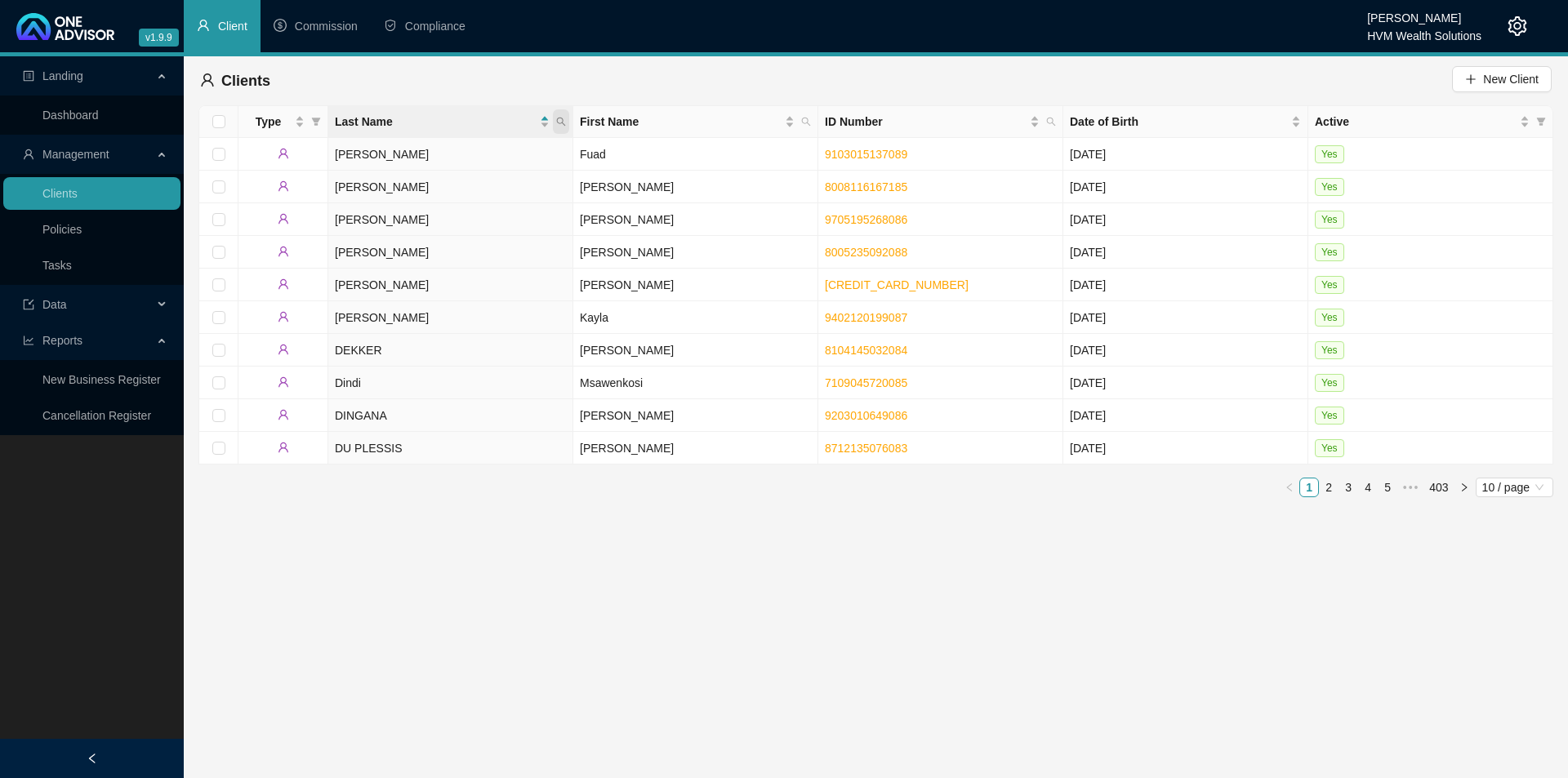
click at [564, 126] on icon "search" at bounding box center [561, 121] width 9 height 9
type input "du plessis"
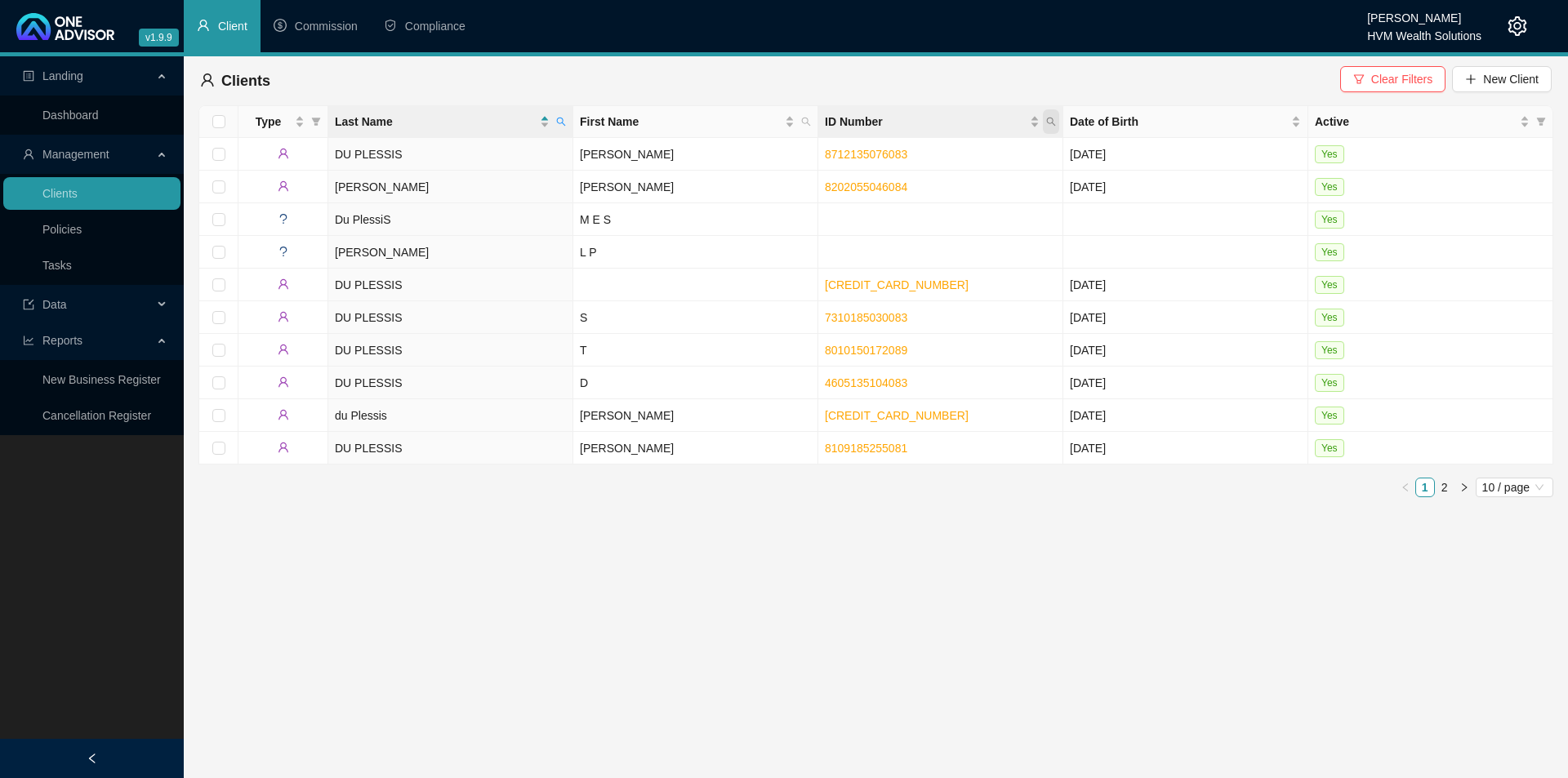
click at [1049, 119] on icon "search" at bounding box center [1050, 121] width 9 height 9
paste input "7007230020081"
type input "7007230020081"
click at [932, 187] on span "Search" at bounding box center [944, 186] width 36 height 18
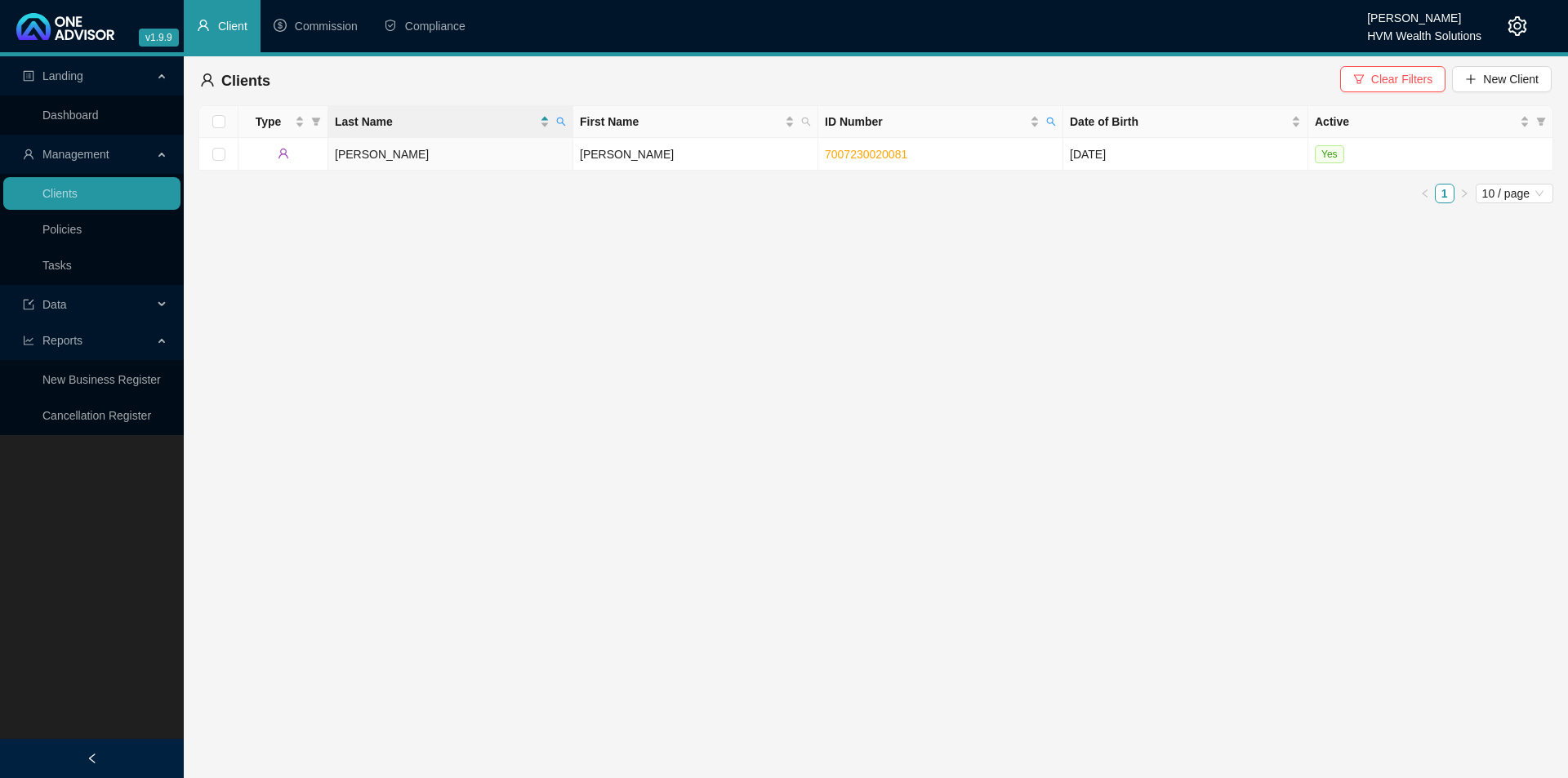
click at [707, 474] on main "Landing Dashboard Management Clients Policies Tasks Data Reports New Business R…" at bounding box center [784, 417] width 1568 height 722
